Goal: Information Seeking & Learning: Learn about a topic

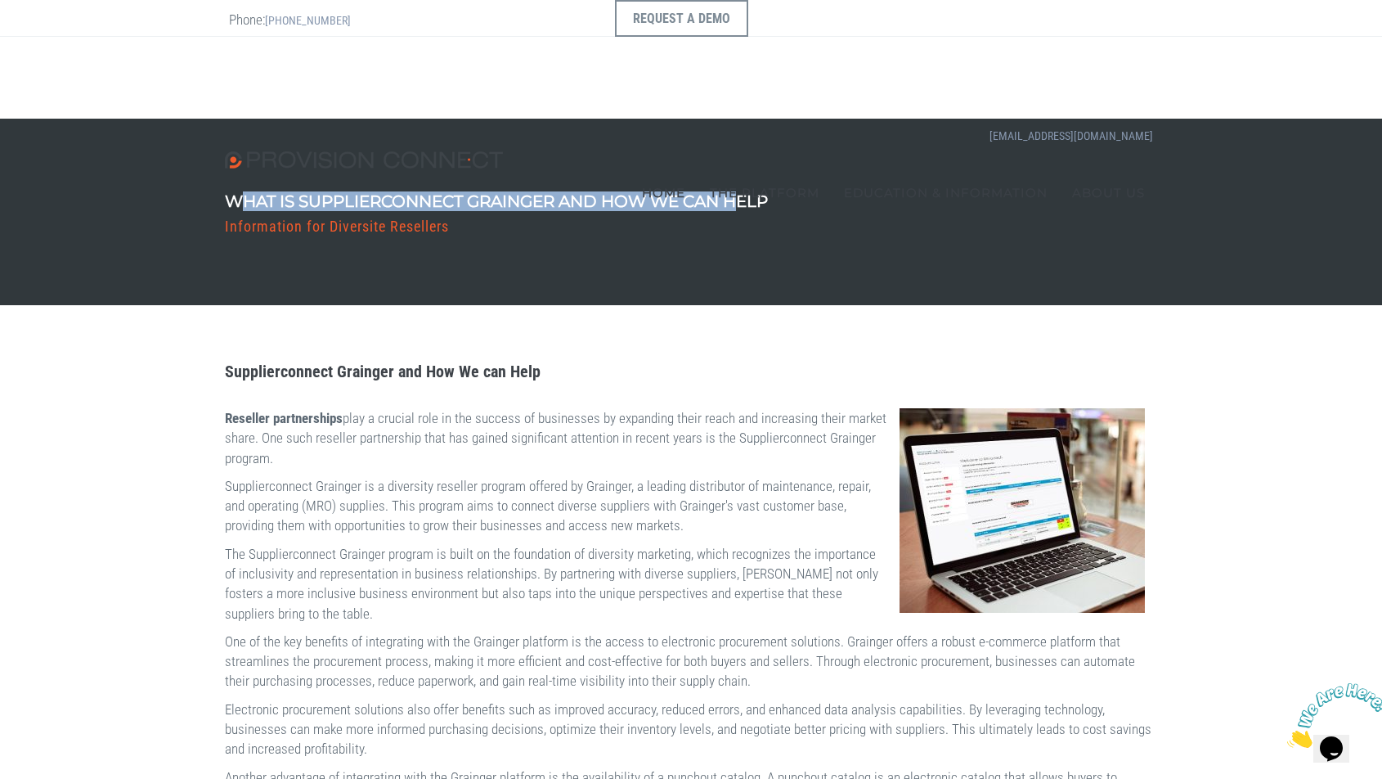
drag, startPoint x: 235, startPoint y: 202, endPoint x: 769, endPoint y: 210, distance: 534.2
click at [768, 210] on h1 "What is Supplierconnect Grainger and How We can Help" at bounding box center [496, 201] width 543 height 18
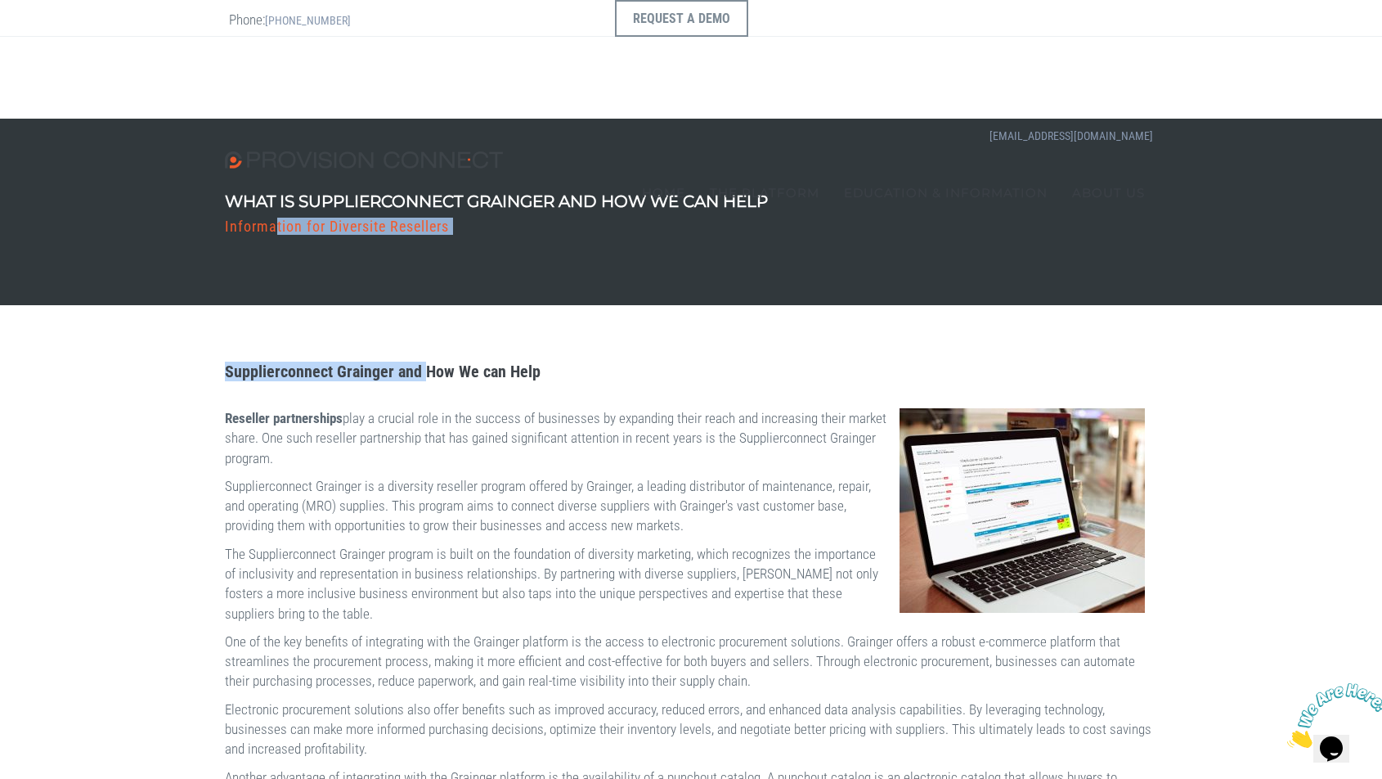
drag, startPoint x: 280, startPoint y: 222, endPoint x: 464, endPoint y: 364, distance: 232.7
click at [464, 364] on div "What is Supplierconnect Grainger and How We can Help Information for Diversite …" at bounding box center [691, 675] width 1382 height 1112
click at [464, 364] on strong "Supplierconnect Grainger and How We can Help" at bounding box center [383, 372] width 316 height 20
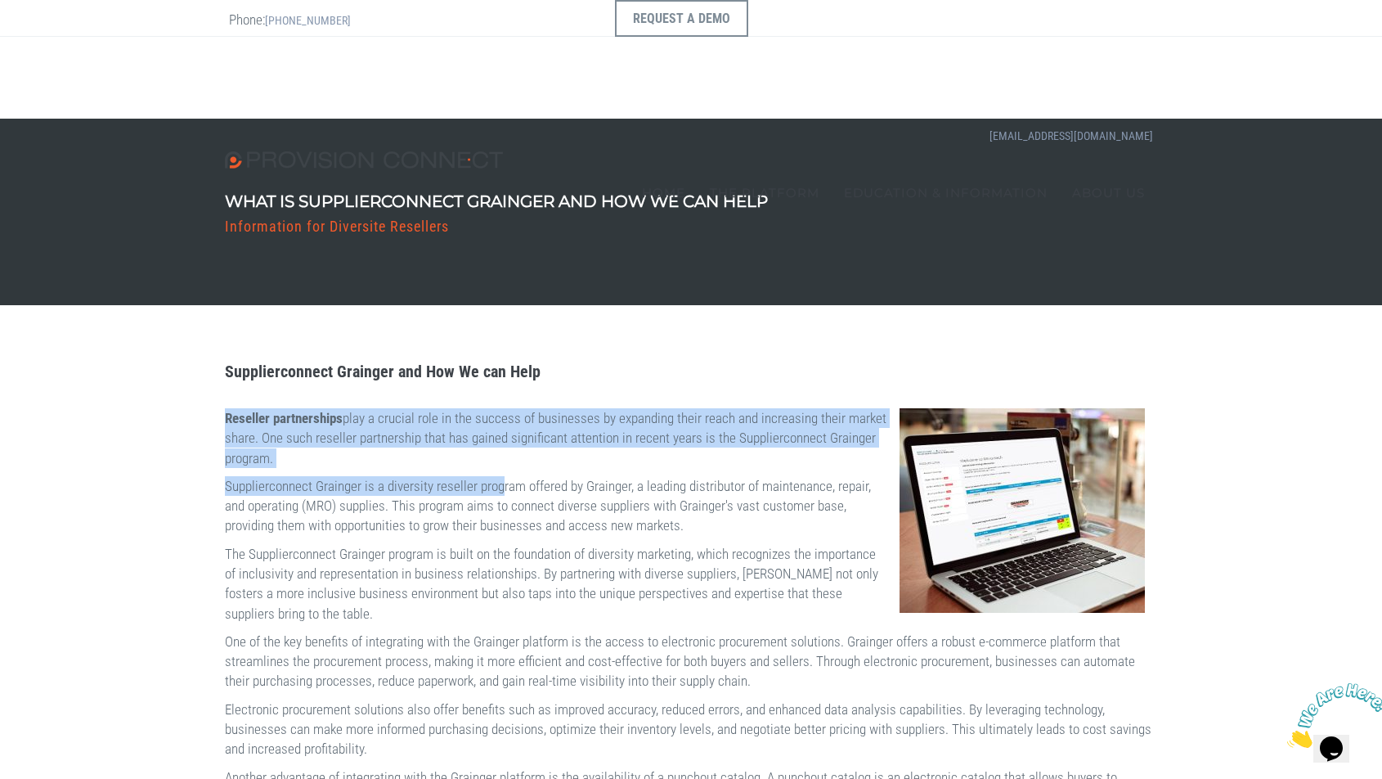
drag, startPoint x: 226, startPoint y: 420, endPoint x: 539, endPoint y: 475, distance: 318.0
click at [539, 475] on div "Supplierconnect Grainger and How We can Help Reseller partnerships play a cruci…" at bounding box center [691, 768] width 957 height 828
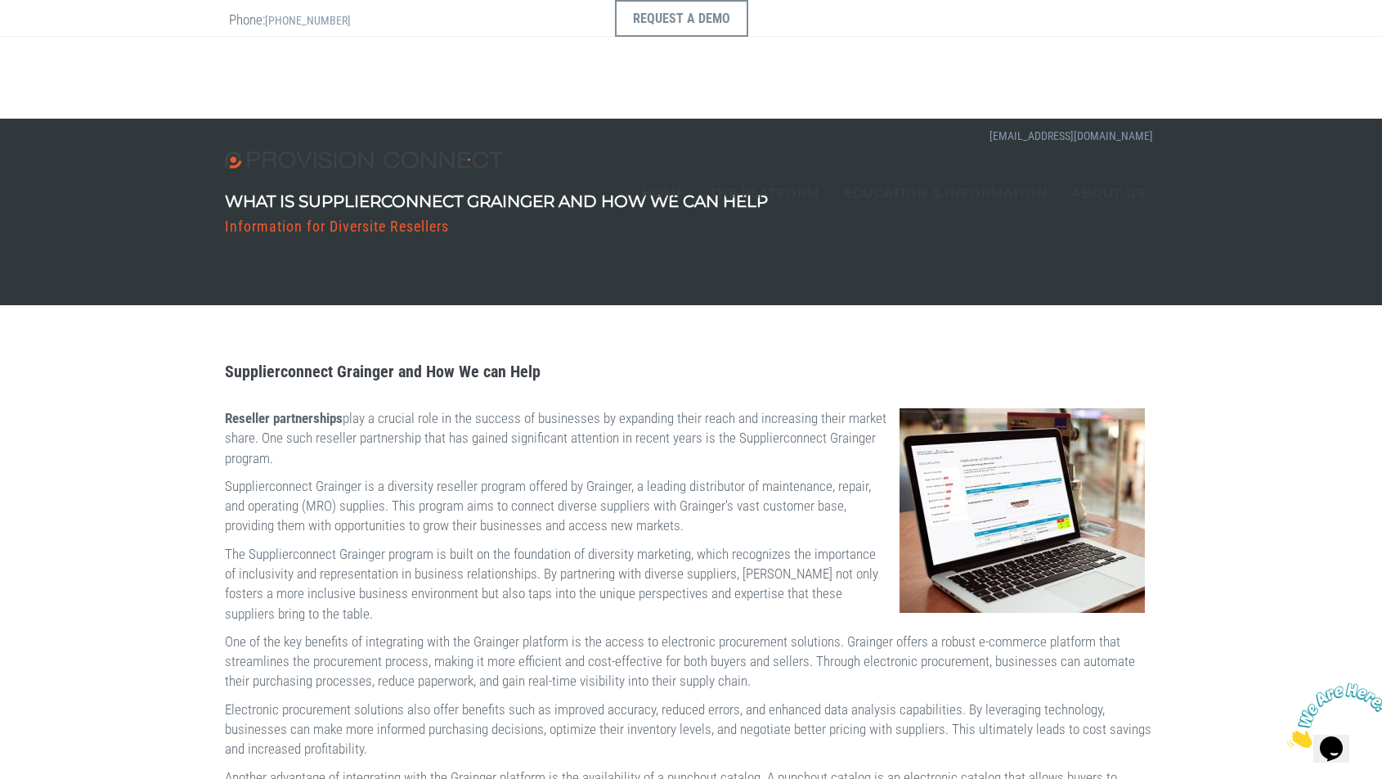
click at [546, 476] on p "Supplierconnect Grainger is a diversity reseller program offered by Grainger, a…" at bounding box center [691, 506] width 933 height 60
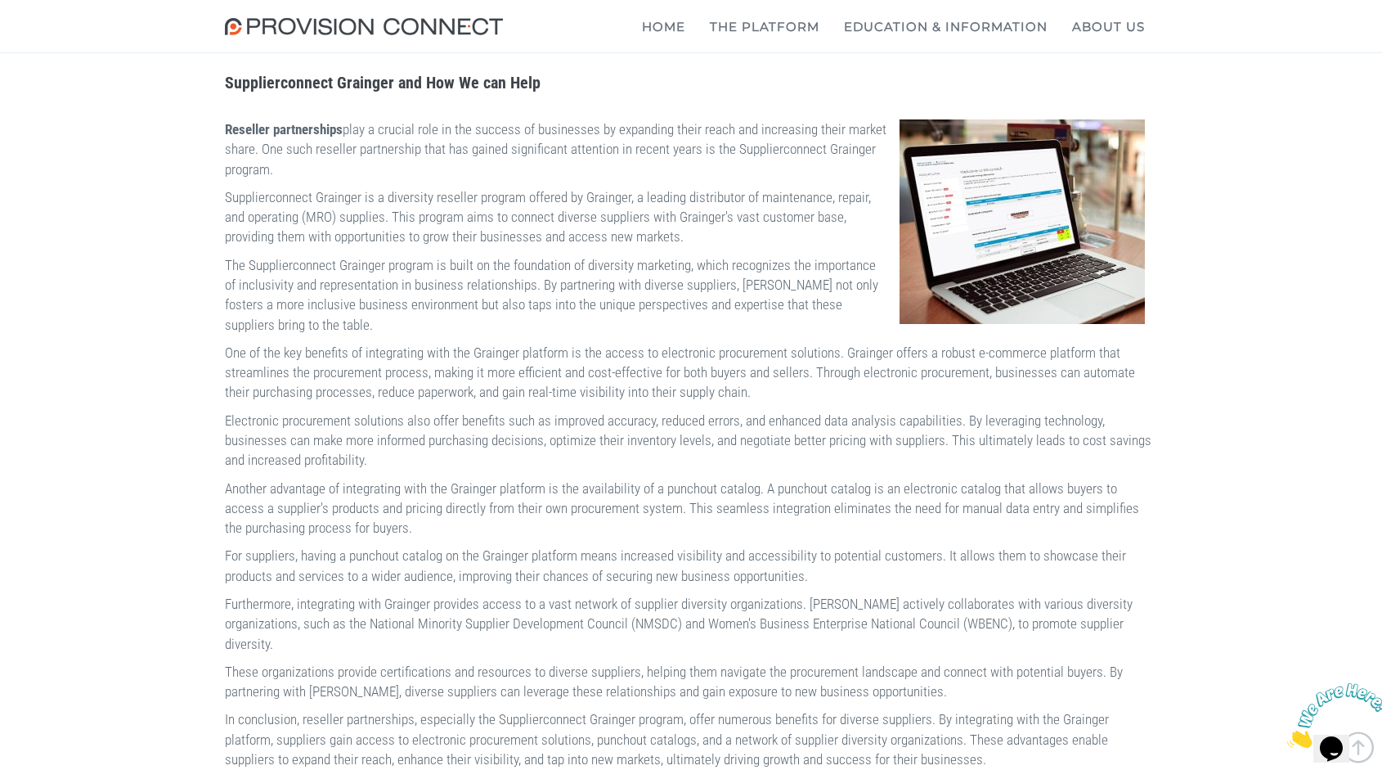
scroll to position [321, 0]
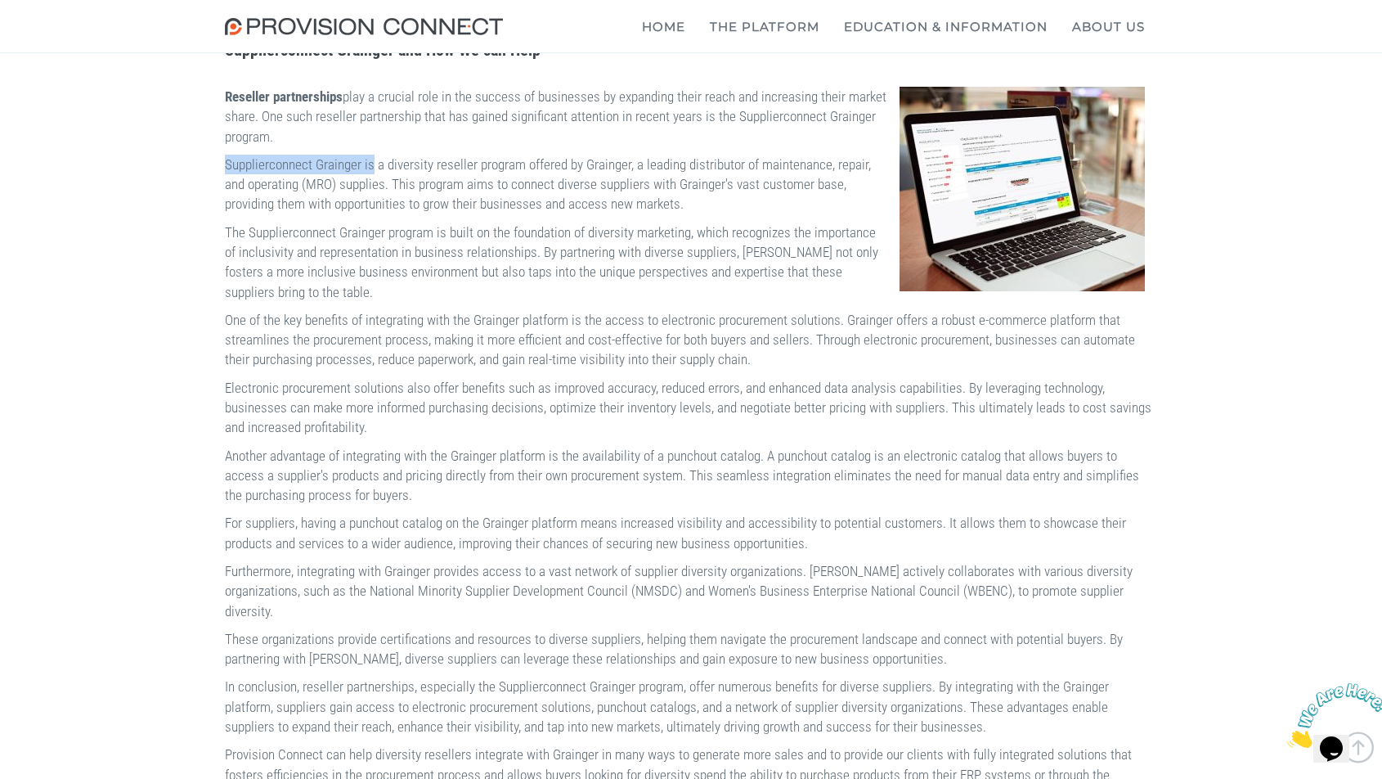
drag, startPoint x: 225, startPoint y: 162, endPoint x: 403, endPoint y: 170, distance: 178.5
click at [403, 170] on p "Supplierconnect Grainger is a diversity reseller program offered by Grainger, a…" at bounding box center [691, 185] width 933 height 60
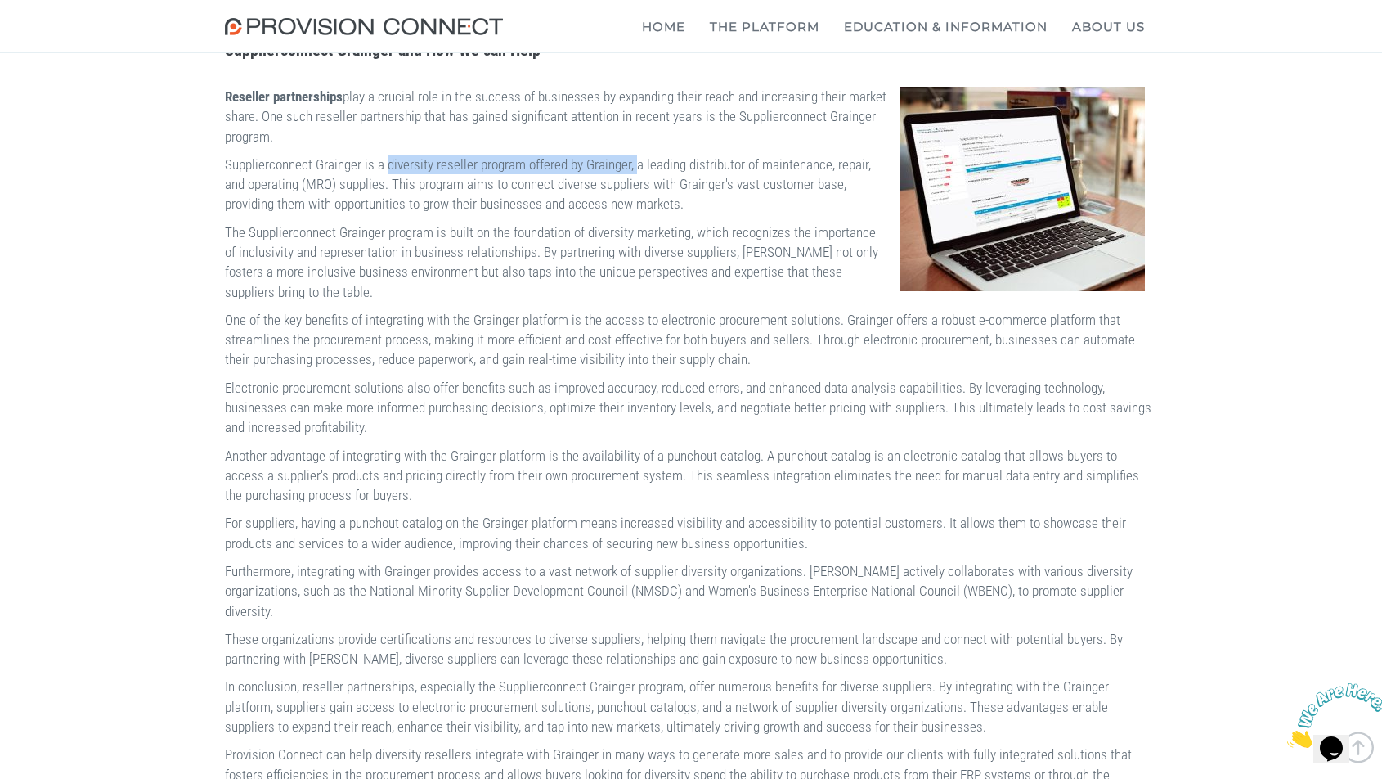
drag, startPoint x: 417, startPoint y: 163, endPoint x: 703, endPoint y: 155, distance: 286.4
click at [703, 155] on p "Supplierconnect Grainger is a diversity reseller program offered by Grainger, a…" at bounding box center [691, 185] width 933 height 60
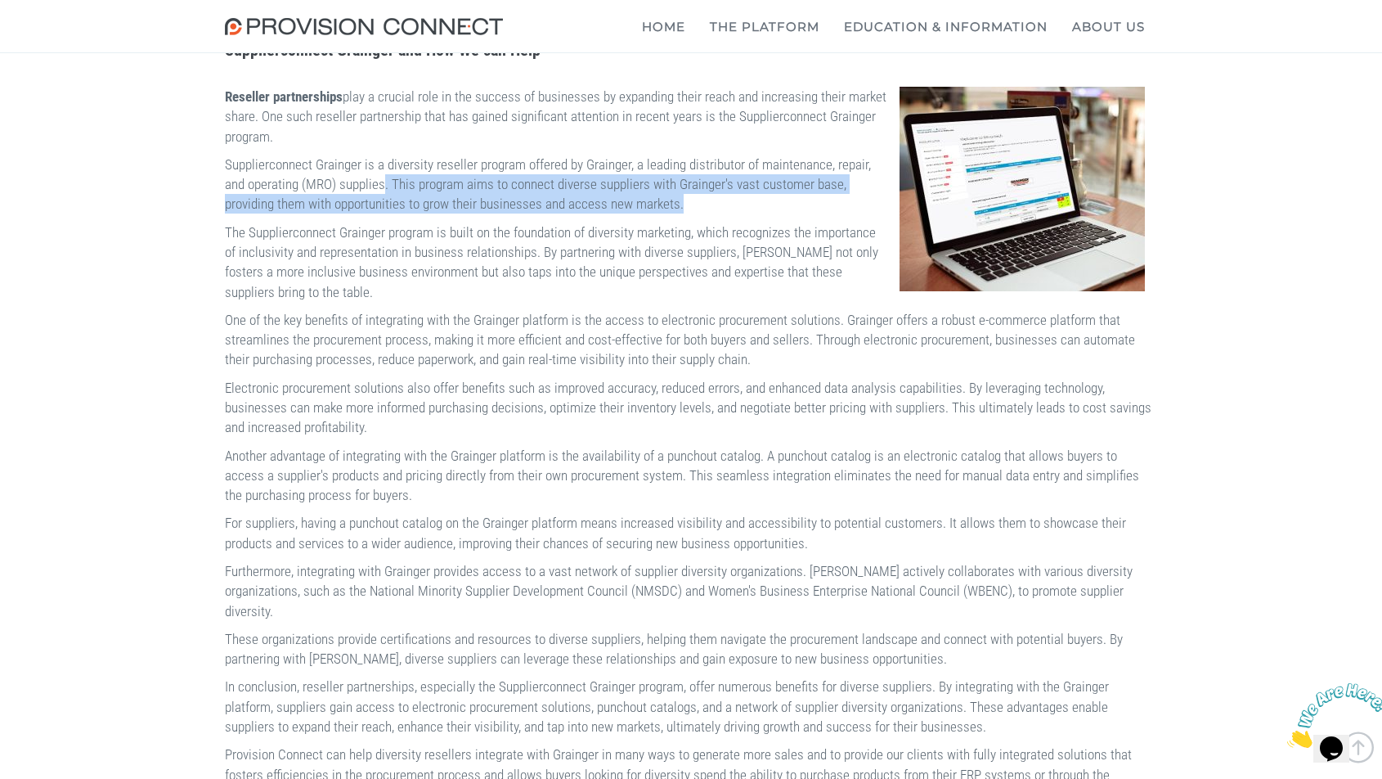
drag, startPoint x: 546, startPoint y: 183, endPoint x: 452, endPoint y: 224, distance: 102.6
click at [452, 214] on p "Supplierconnect Grainger is a diversity reseller program offered by Grainger, a…" at bounding box center [691, 185] width 933 height 60
drag, startPoint x: 269, startPoint y: 208, endPoint x: 425, endPoint y: 216, distance: 155.6
click at [425, 214] on p "Supplierconnect Grainger is a diversity reseller program offered by Grainger, a…" at bounding box center [691, 185] width 933 height 60
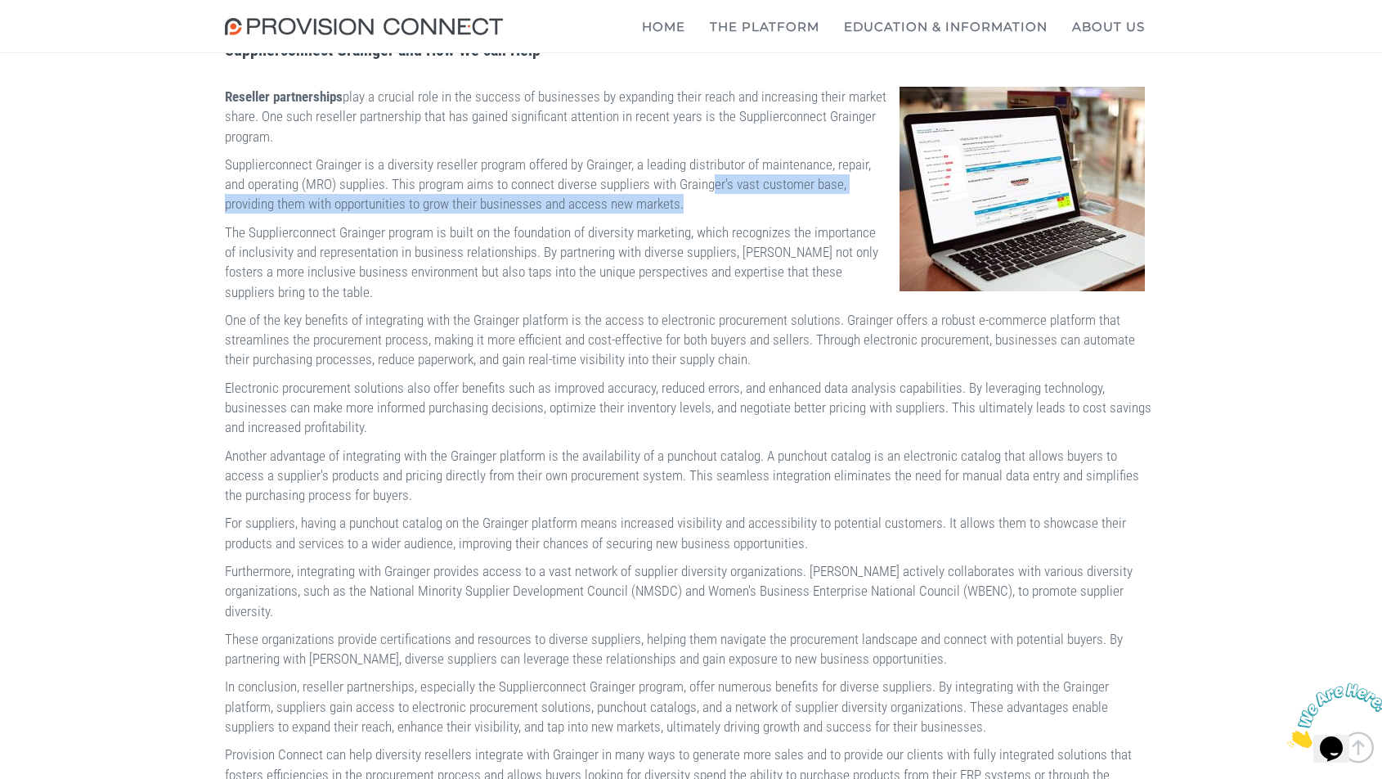
click at [425, 214] on p "Supplierconnect Grainger is a diversity reseller program offered by Grainger, a…" at bounding box center [691, 185] width 933 height 60
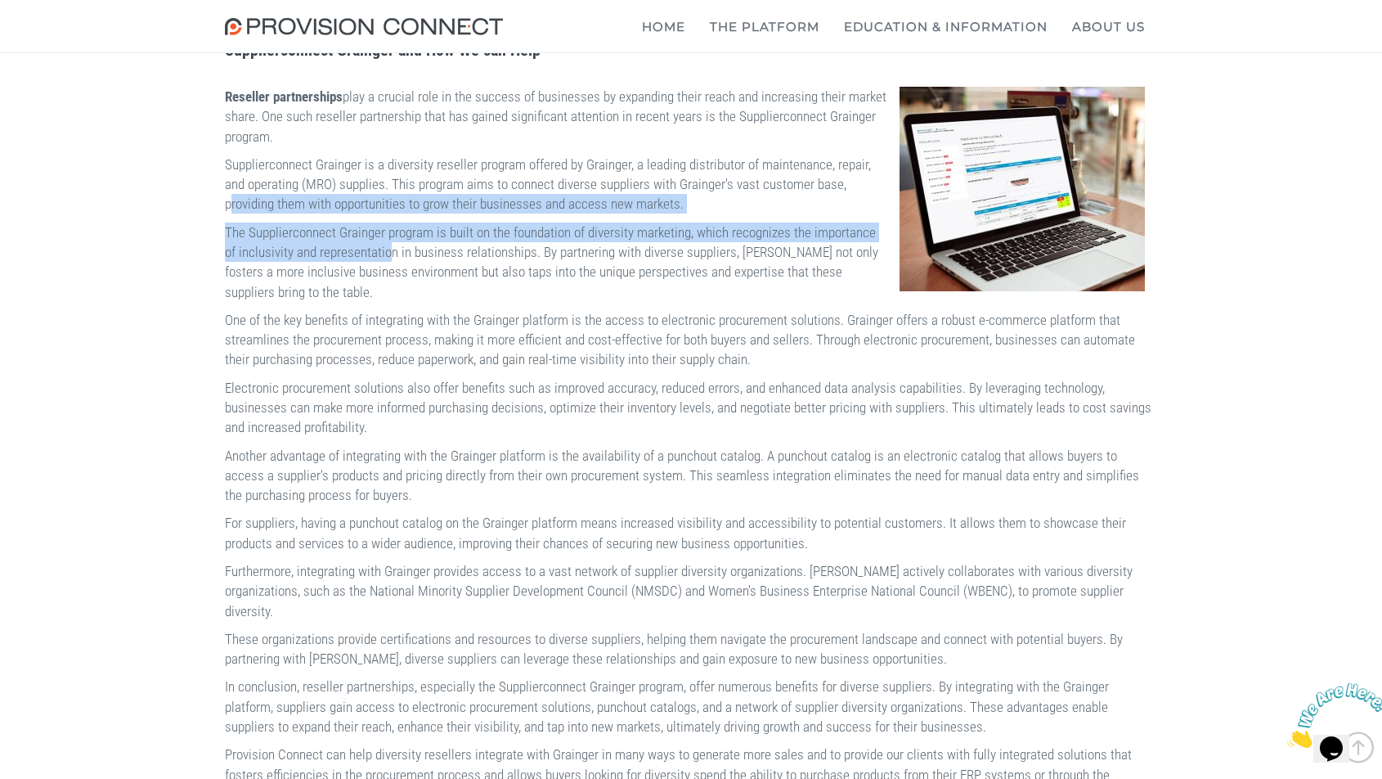
drag, startPoint x: 430, startPoint y: 197, endPoint x: 513, endPoint y: 271, distance: 110.7
click at [513, 271] on div "Supplierconnect Grainger and How We can Help Reseller partnerships play a cruci…" at bounding box center [691, 447] width 957 height 828
click at [513, 271] on p "The Supplierconnect Grainger program is built on the foundation of diversity ma…" at bounding box center [691, 261] width 933 height 79
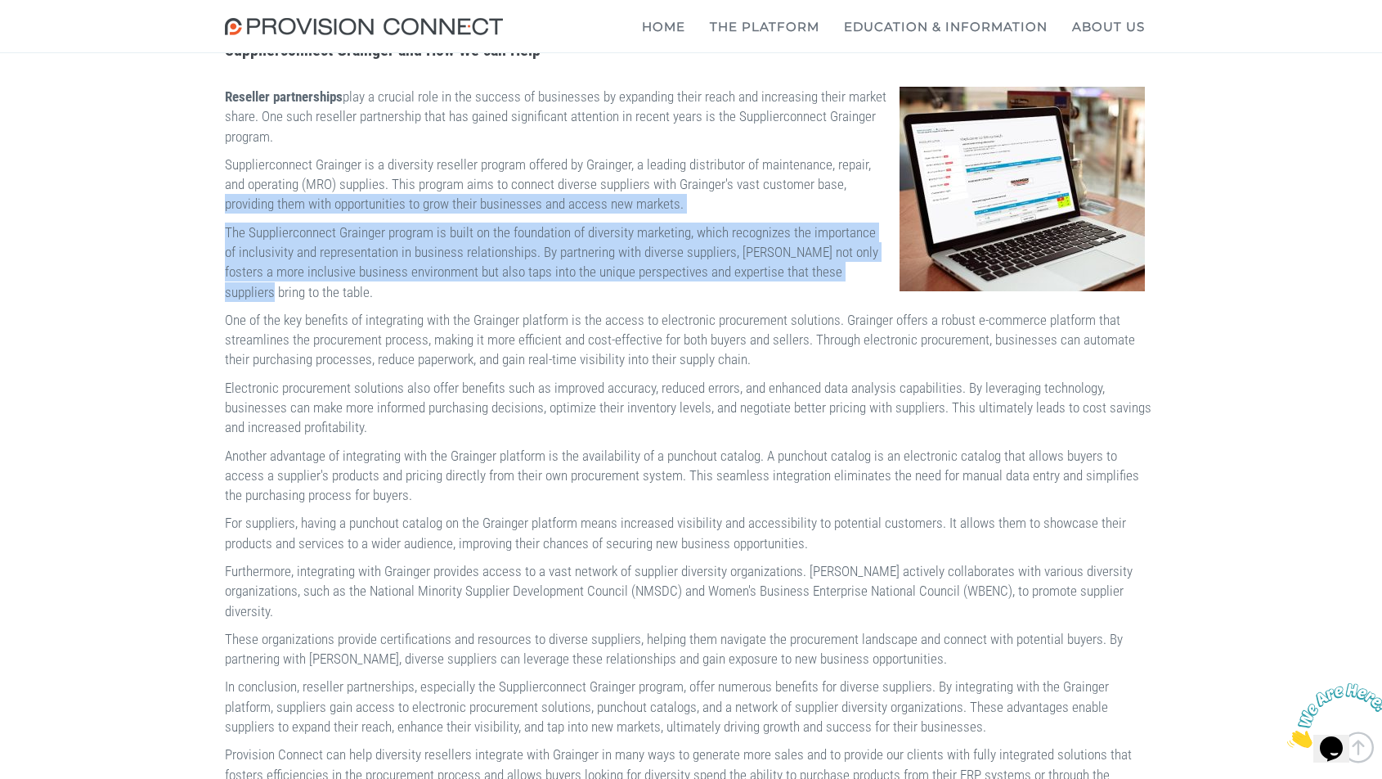
drag, startPoint x: 439, startPoint y: 210, endPoint x: 547, endPoint y: 307, distance: 144.8
click at [547, 307] on div "Supplierconnect Grainger and How We can Help Reseller partnerships play a cruci…" at bounding box center [691, 447] width 957 height 828
click at [547, 302] on p "The Supplierconnect Grainger program is built on the foundation of diversity ma…" at bounding box center [691, 261] width 933 height 79
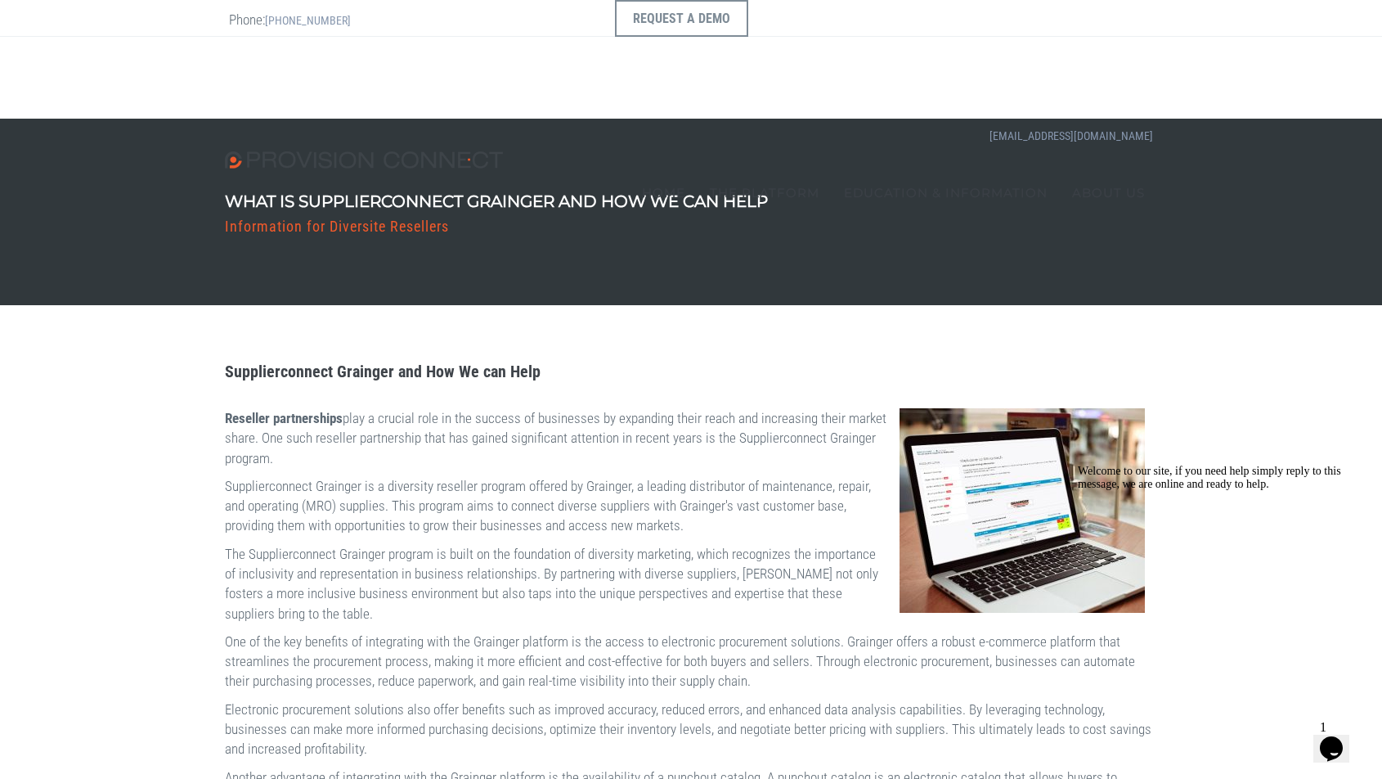
scroll to position [0, 0]
click at [734, 151] on link "The Platform" at bounding box center [765, 192] width 134 height 82
click at [464, 151] on img at bounding box center [368, 159] width 286 height 17
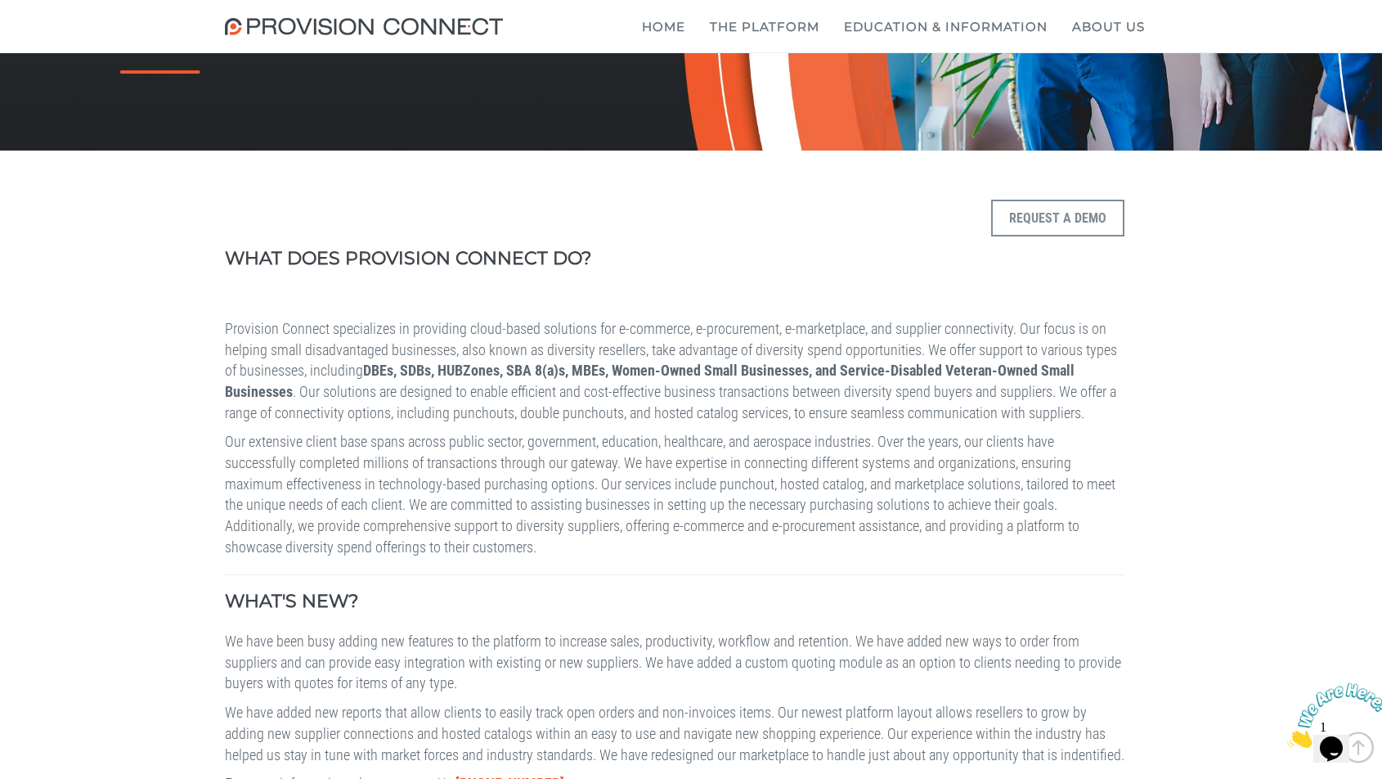
scroll to position [457, 0]
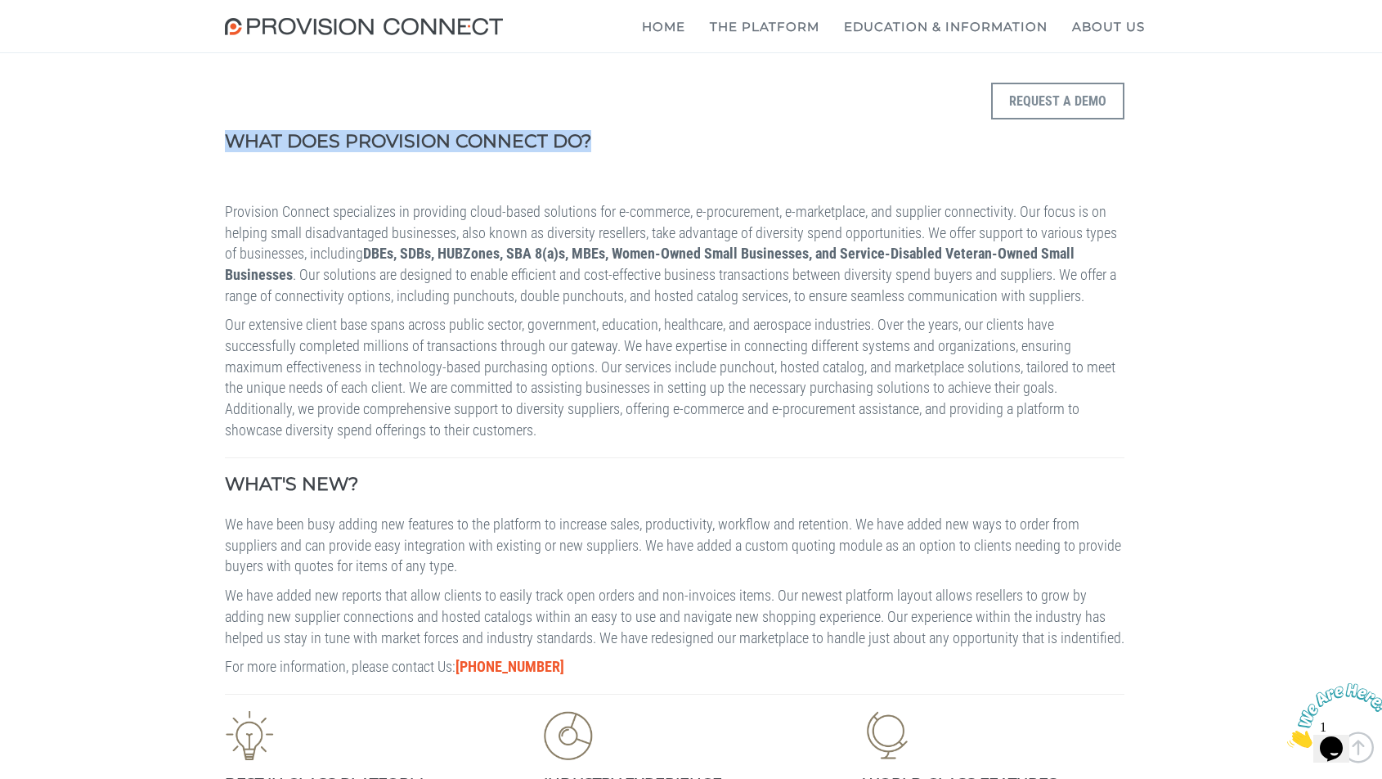
drag, startPoint x: 216, startPoint y: 134, endPoint x: 628, endPoint y: 169, distance: 413.8
click at [628, 169] on div "WHAT DOES PROVISION CONNECT DO? Request a Demo Provision Connect specializes in…" at bounding box center [691, 279] width 957 height 392
click at [628, 169] on td "WHAT DOES PROVISION CONNECT DO?" at bounding box center [555, 142] width 660 height 119
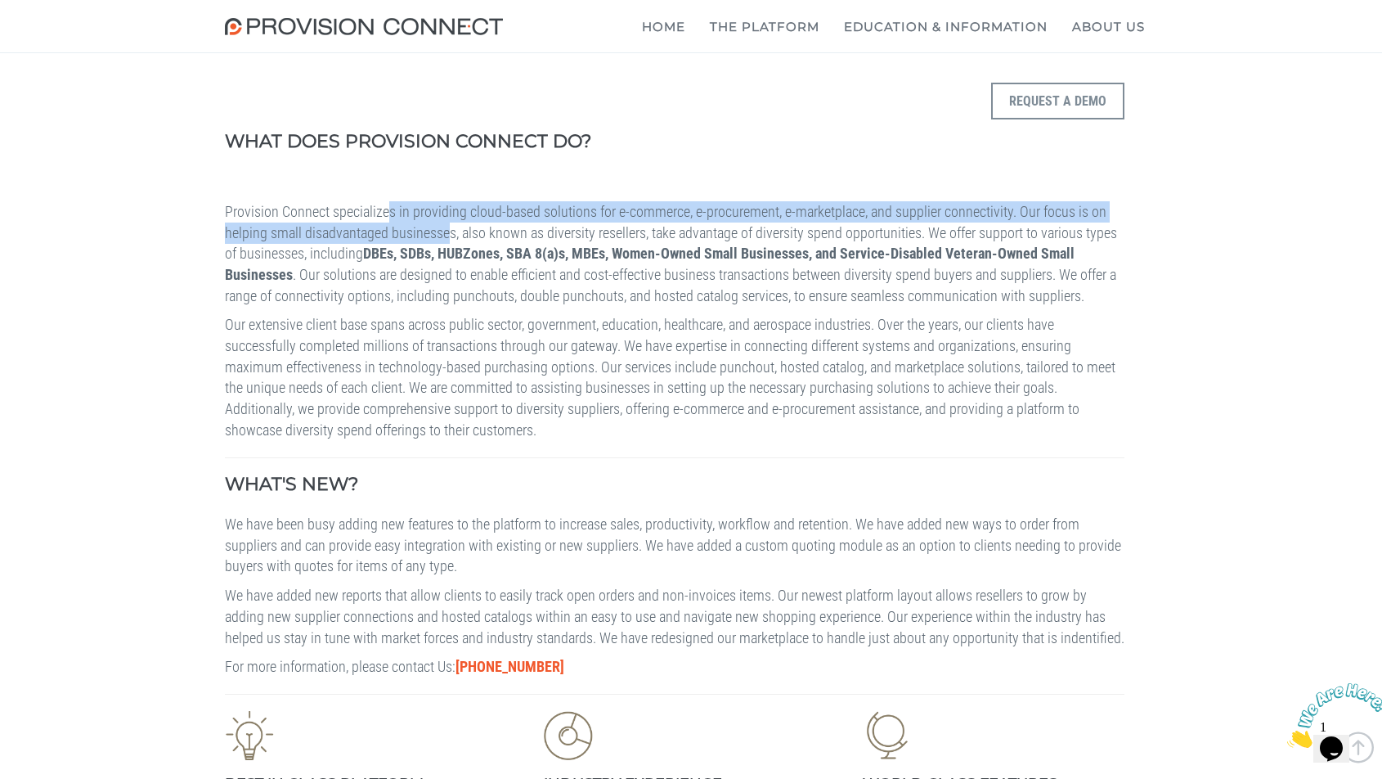
drag, startPoint x: 279, startPoint y: 213, endPoint x: 533, endPoint y: 227, distance: 254.8
click at [533, 227] on p "Provision Connect specializes in providing cloud-based solutions for e-commerce…" at bounding box center [675, 254] width 900 height 106
click at [533, 226] on p "Provision Connect specializes in providing cloud-based solutions for e-commerce…" at bounding box center [675, 254] width 900 height 106
drag, startPoint x: 537, startPoint y: 216, endPoint x: 672, endPoint y: 226, distance: 135.3
click at [672, 225] on p "Provision Connect specializes in providing cloud-based solutions for e-commerce…" at bounding box center [675, 254] width 900 height 106
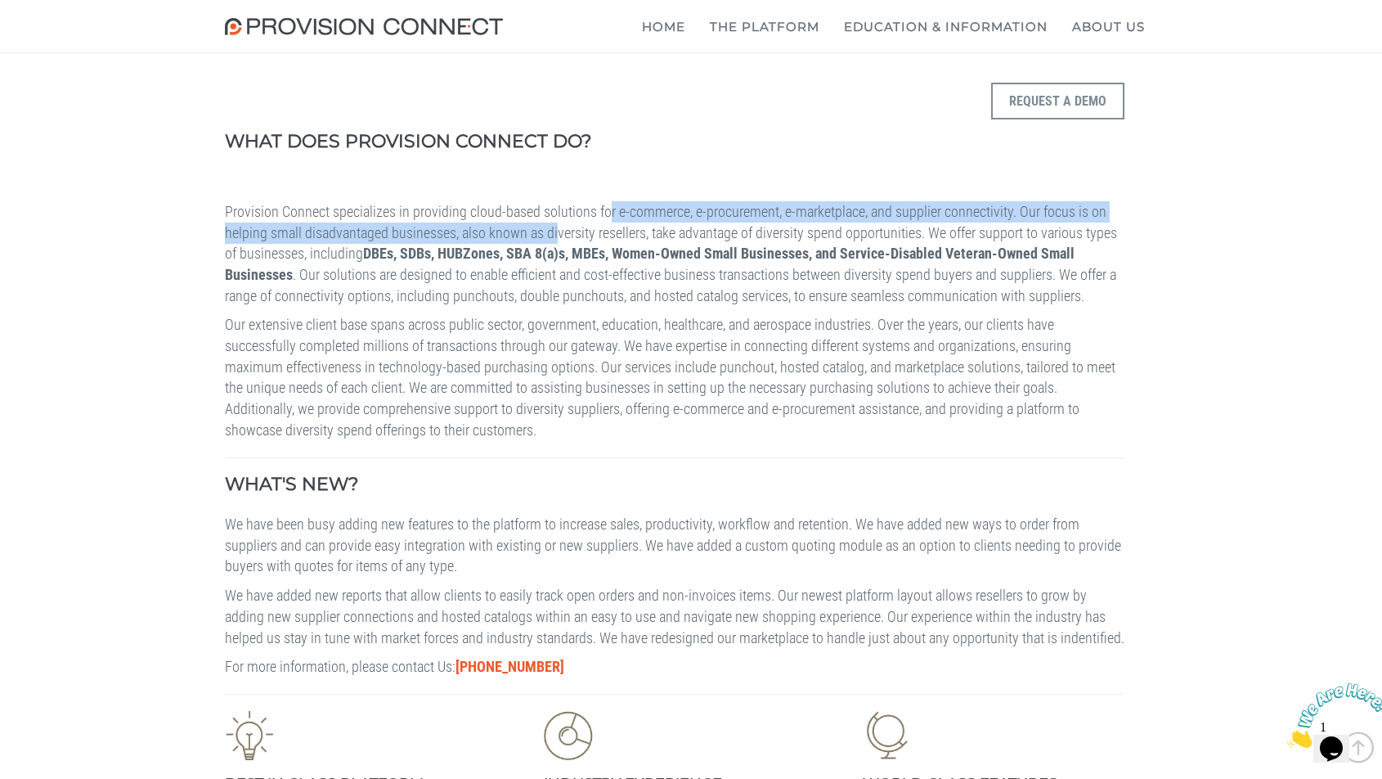
click at [672, 226] on p "Provision Connect specializes in providing cloud-based solutions for e-commerce…" at bounding box center [675, 254] width 900 height 106
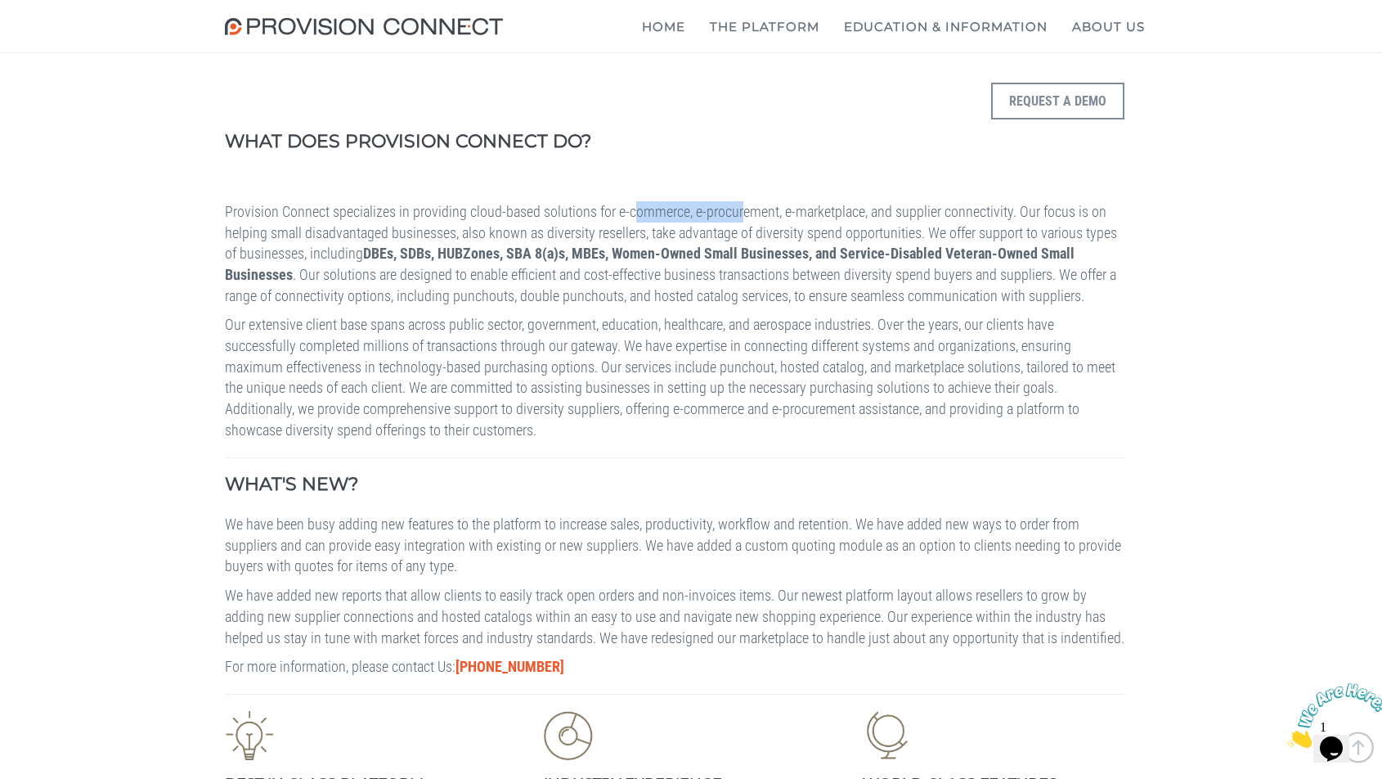
drag, startPoint x: 696, startPoint y: 211, endPoint x: 573, endPoint y: 213, distance: 123.5
click at [573, 213] on p "Provision Connect specializes in providing cloud-based solutions for e-commerce…" at bounding box center [675, 254] width 900 height 106
drag, startPoint x: 303, startPoint y: 223, endPoint x: 671, endPoint y: 232, distance: 367.4
click at [671, 232] on p "Provision Connect specializes in providing cloud-based solutions for e-commerce…" at bounding box center [675, 254] width 900 height 106
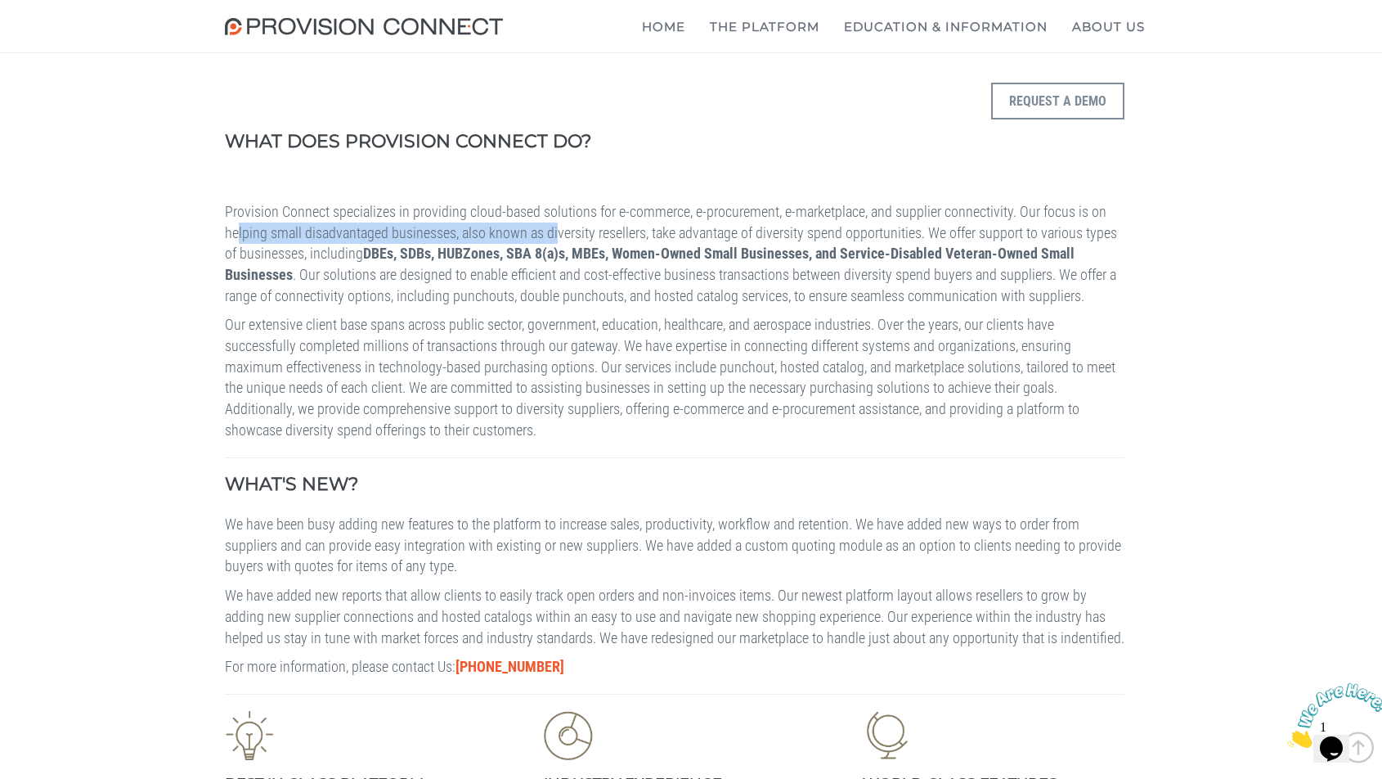
click at [671, 232] on p "Provision Connect specializes in providing cloud-based solutions for e-commerce…" at bounding box center [675, 254] width 900 height 106
drag, startPoint x: 453, startPoint y: 231, endPoint x: 685, endPoint y: 229, distance: 231.5
click at [685, 229] on p "Provision Connect specializes in providing cloud-based solutions for e-commerce…" at bounding box center [675, 254] width 900 height 106
drag, startPoint x: 685, startPoint y: 229, endPoint x: 888, endPoint y: 234, distance: 202.9
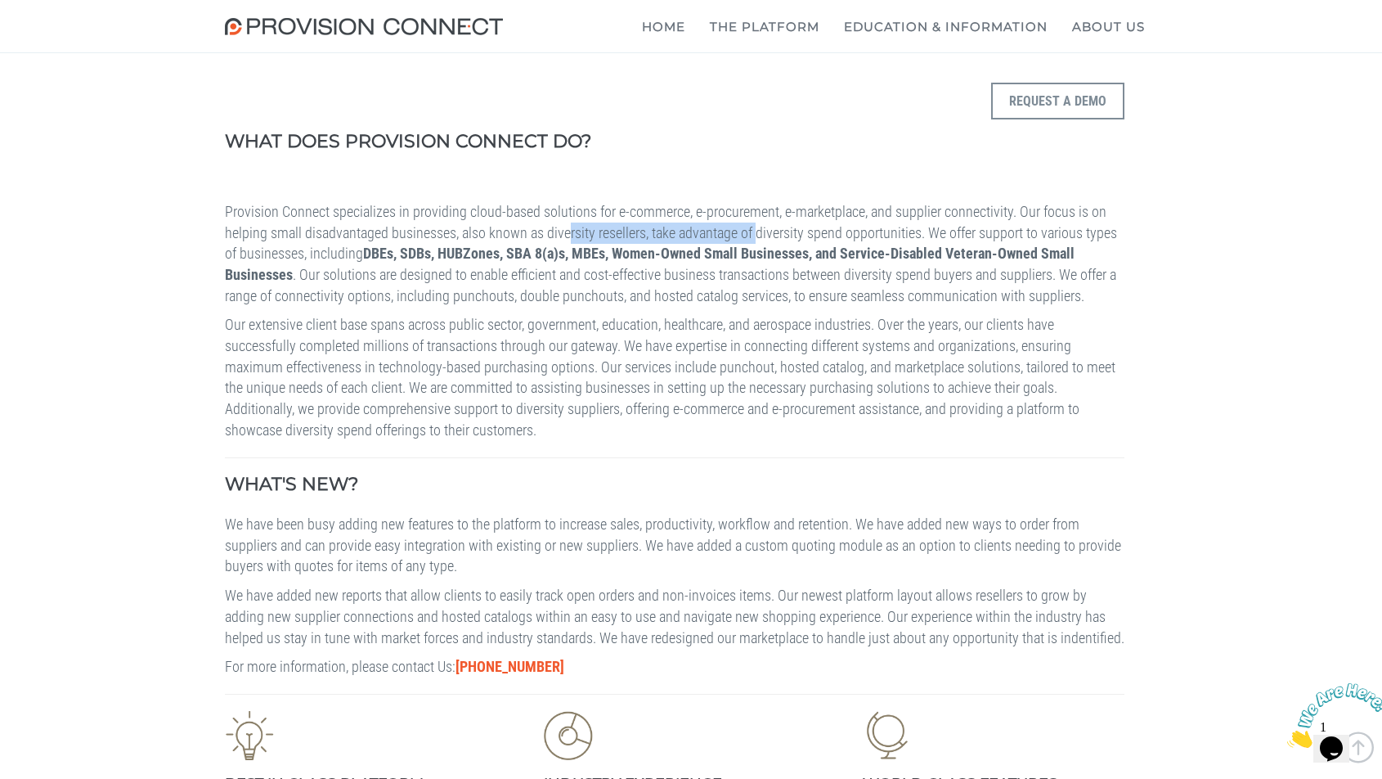
click at [888, 234] on p "Provision Connect specializes in providing cloud-based solutions for e-commerce…" at bounding box center [675, 254] width 900 height 106
drag, startPoint x: 906, startPoint y: 234, endPoint x: 368, endPoint y: 249, distance: 538.4
click at [366, 249] on p "Provision Connect specializes in providing cloud-based solutions for e-commerce…" at bounding box center [675, 254] width 900 height 106
click at [368, 249] on p "Provision Connect specializes in providing cloud-based solutions for e-commerce…" at bounding box center [675, 254] width 900 height 106
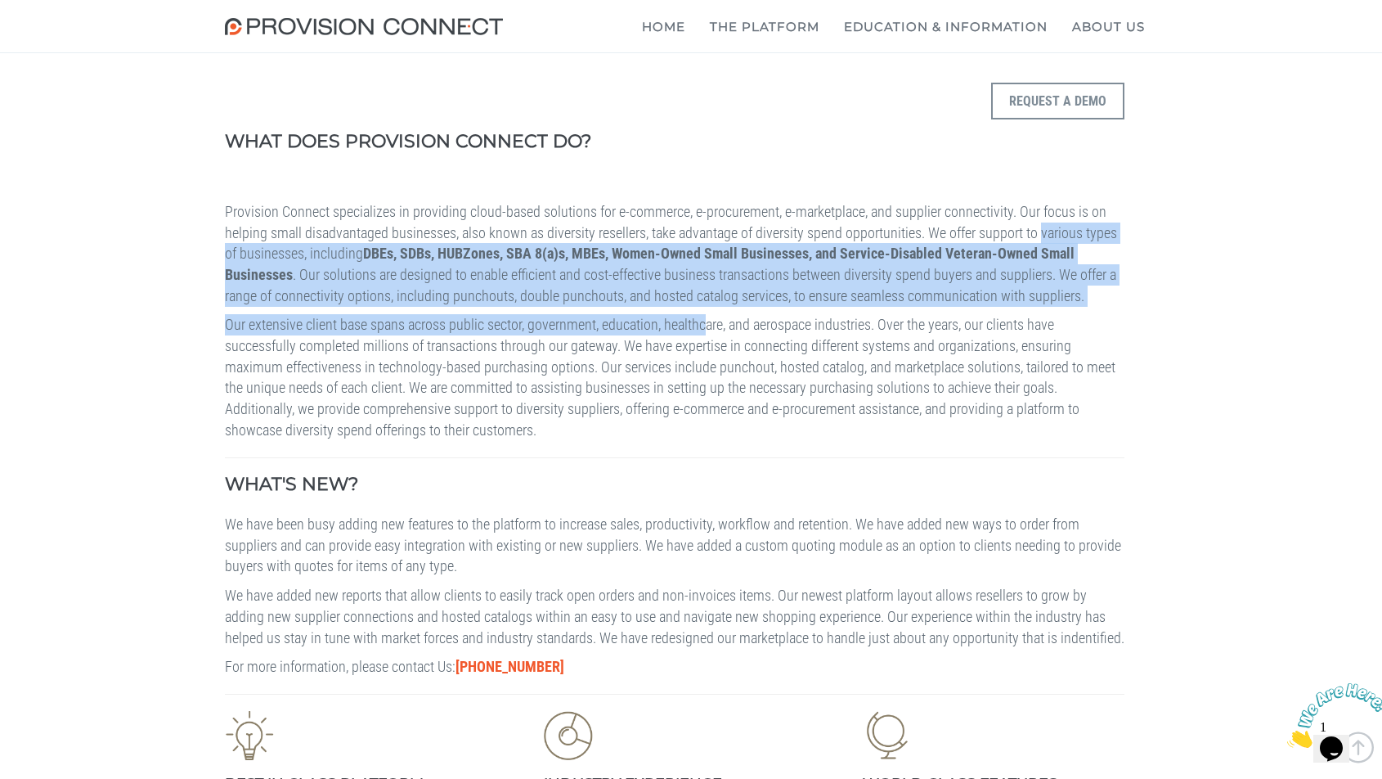
drag, startPoint x: 368, startPoint y: 249, endPoint x: 636, endPoint y: 346, distance: 284.6
click at [636, 346] on div "WHAT DOES PROVISION CONNECT DO? Request a Demo Provision Connect specializes in…" at bounding box center [691, 270] width 933 height 375
click at [636, 346] on p "Our extensive client base spans across public sector, government, education, he…" at bounding box center [675, 377] width 900 height 126
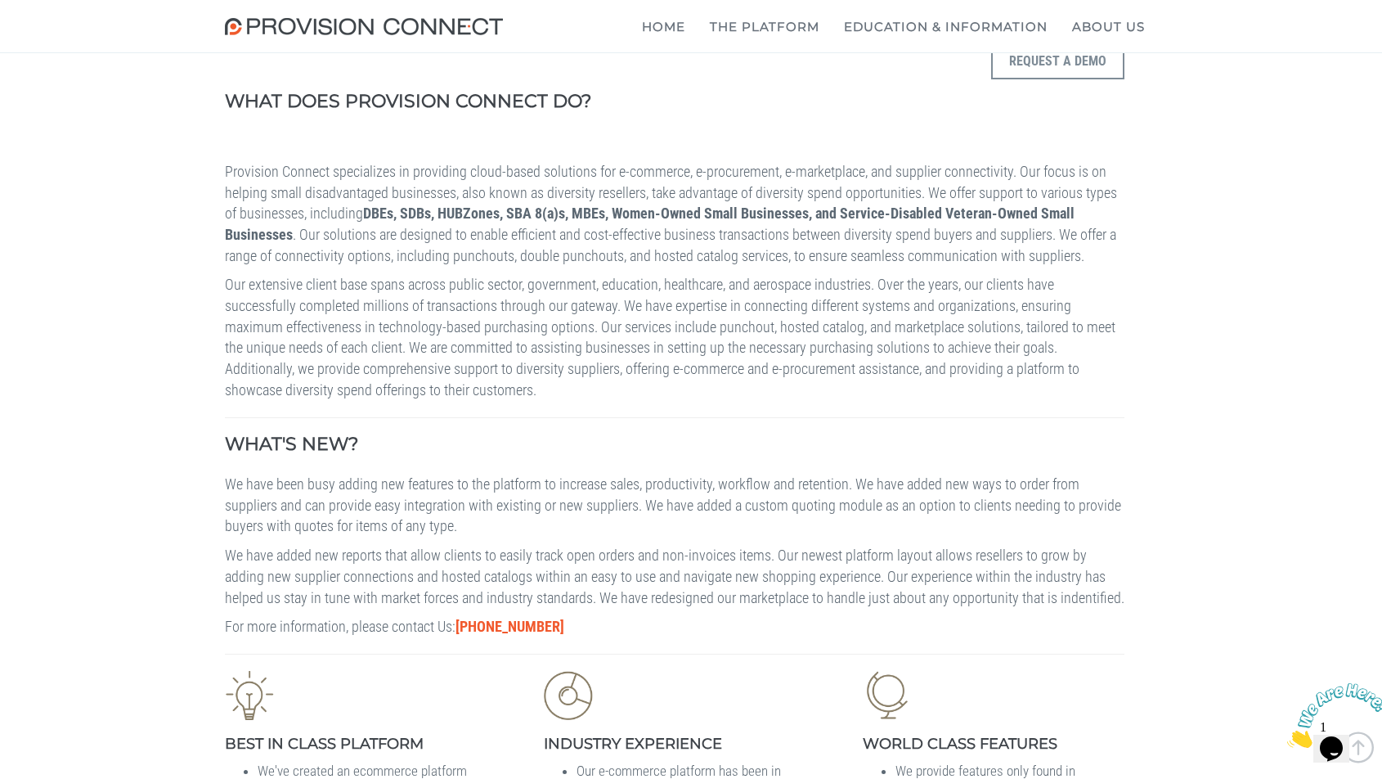
scroll to position [441, 0]
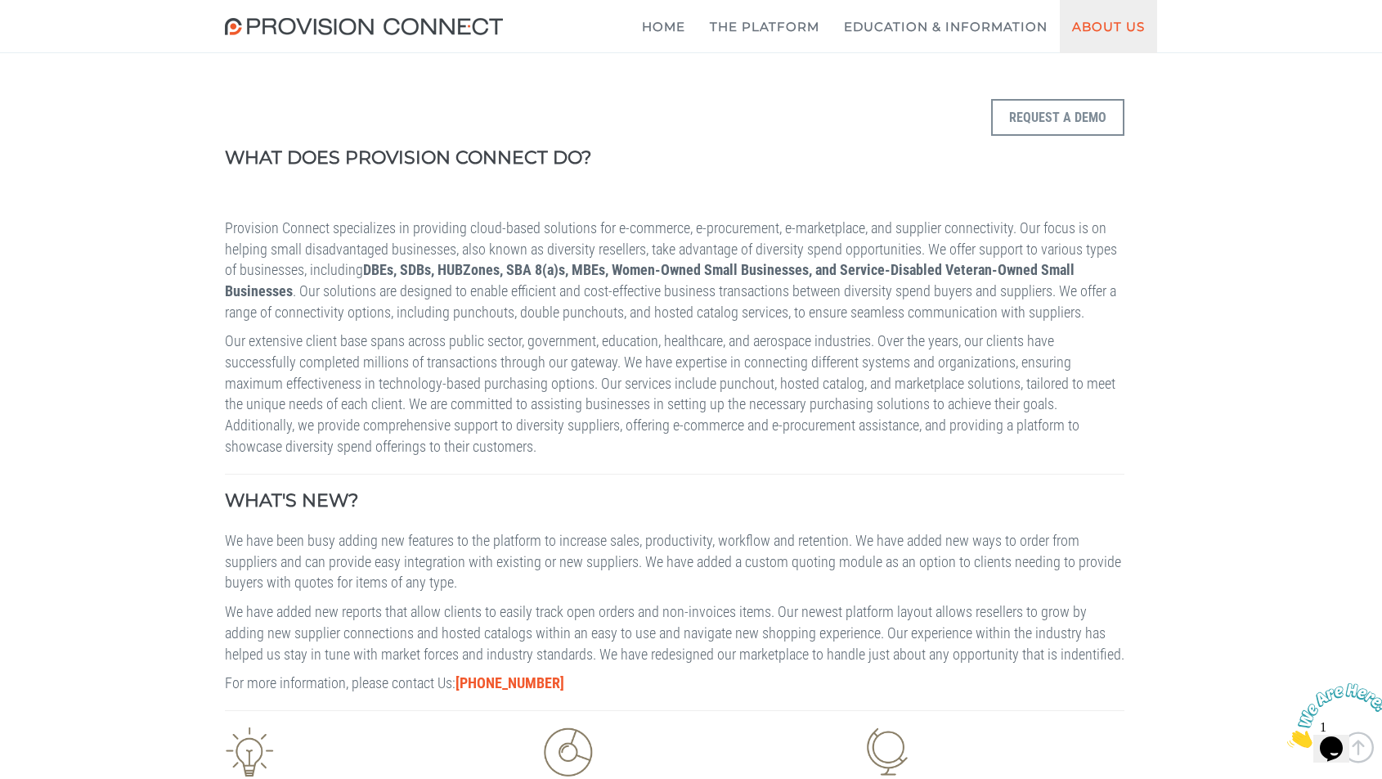
click at [1102, 29] on link "About Us" at bounding box center [1108, 26] width 97 height 53
